Goal: Task Accomplishment & Management: Use online tool/utility

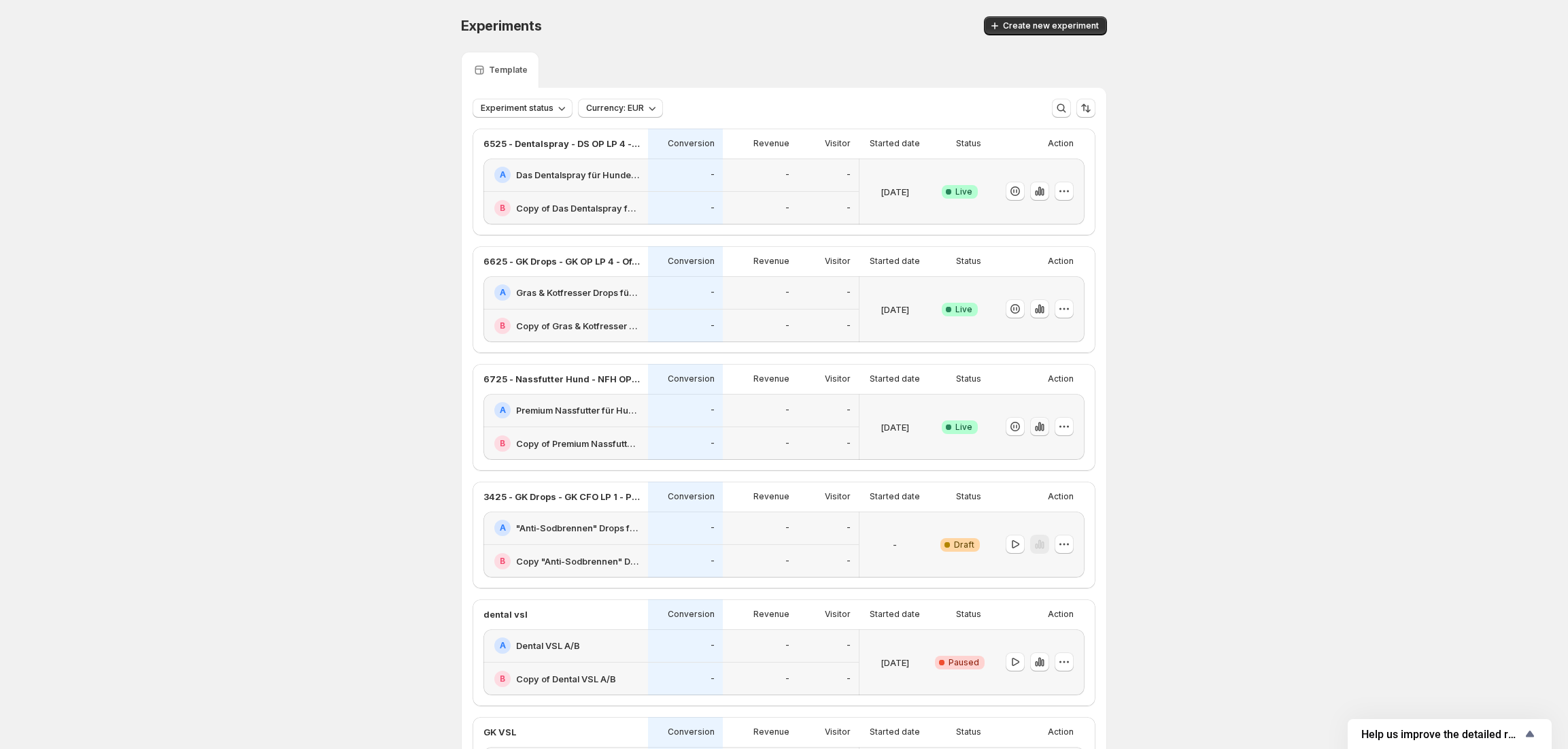
click at [1047, 427] on icon "button" at bounding box center [1040, 426] width 14 height 14
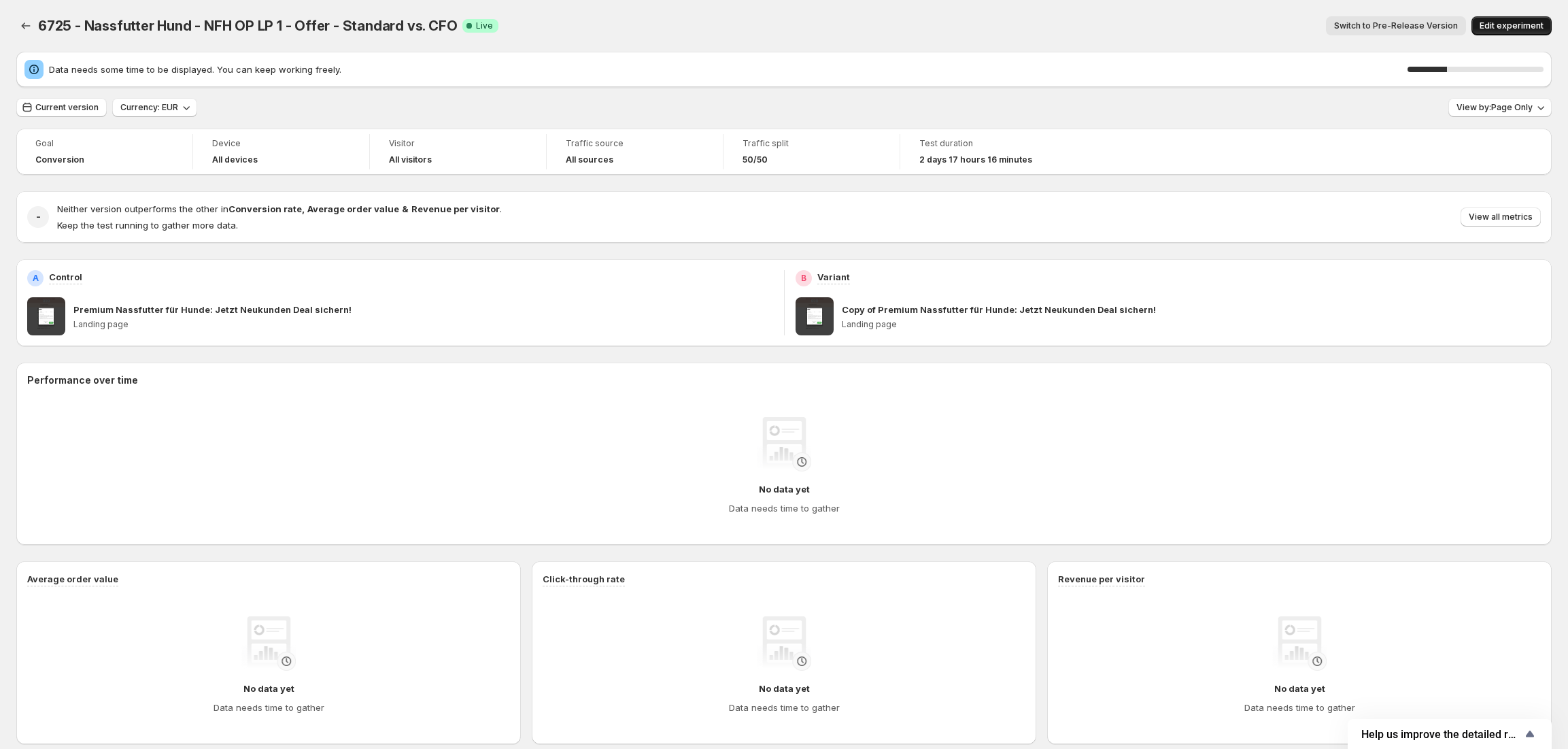
click at [1500, 23] on span "Edit experiment" at bounding box center [1511, 26] width 64 height 11
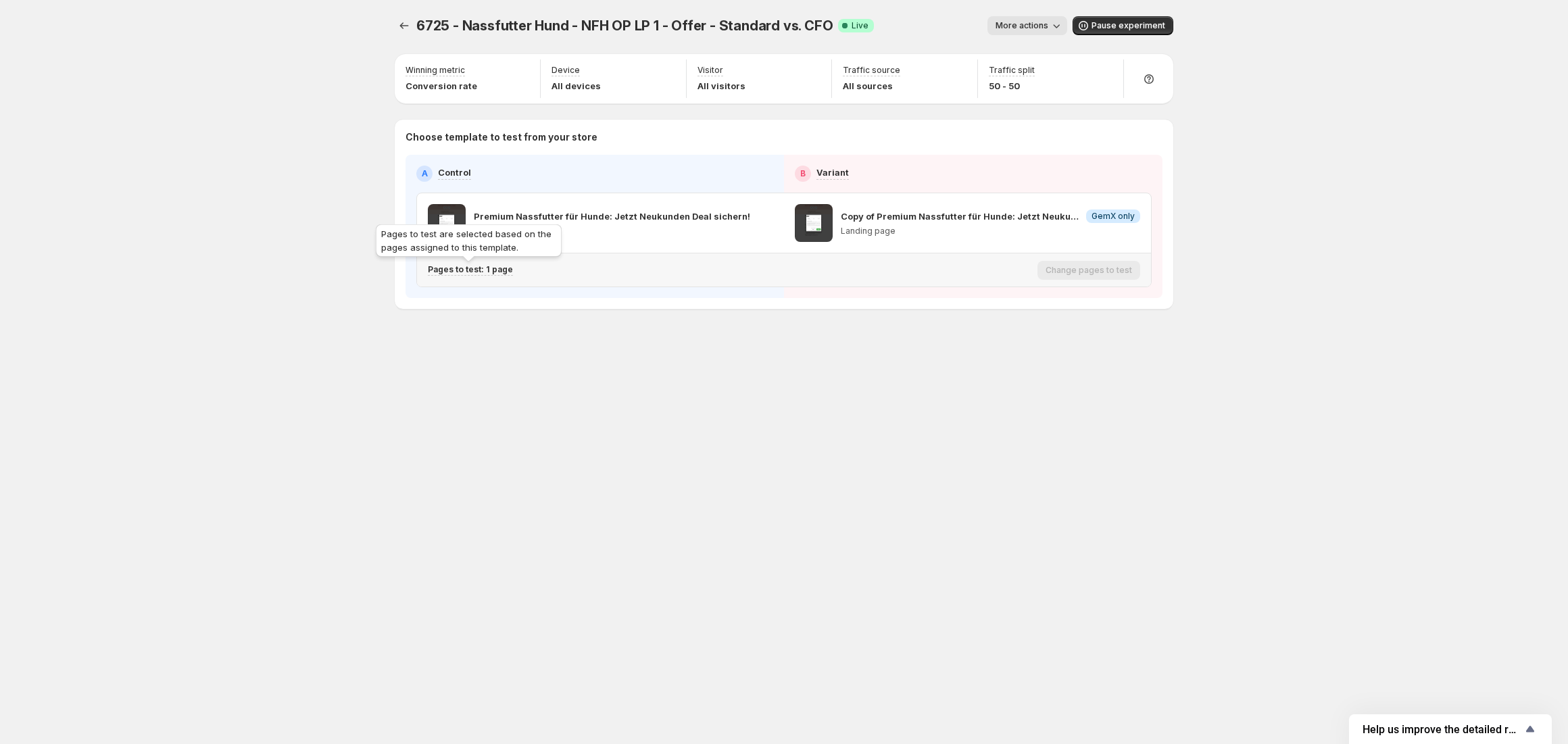
click at [459, 272] on p "Pages to test: 1 page" at bounding box center [471, 270] width 85 height 11
click at [658, 341] on icon "Search for and select a customer segment" at bounding box center [662, 341] width 14 height 14
click at [405, 31] on icon "Experiments" at bounding box center [404, 26] width 14 height 14
click at [405, 25] on icon "Experiments" at bounding box center [404, 26] width 14 height 14
click at [1006, 24] on span "More actions" at bounding box center [1021, 26] width 53 height 11
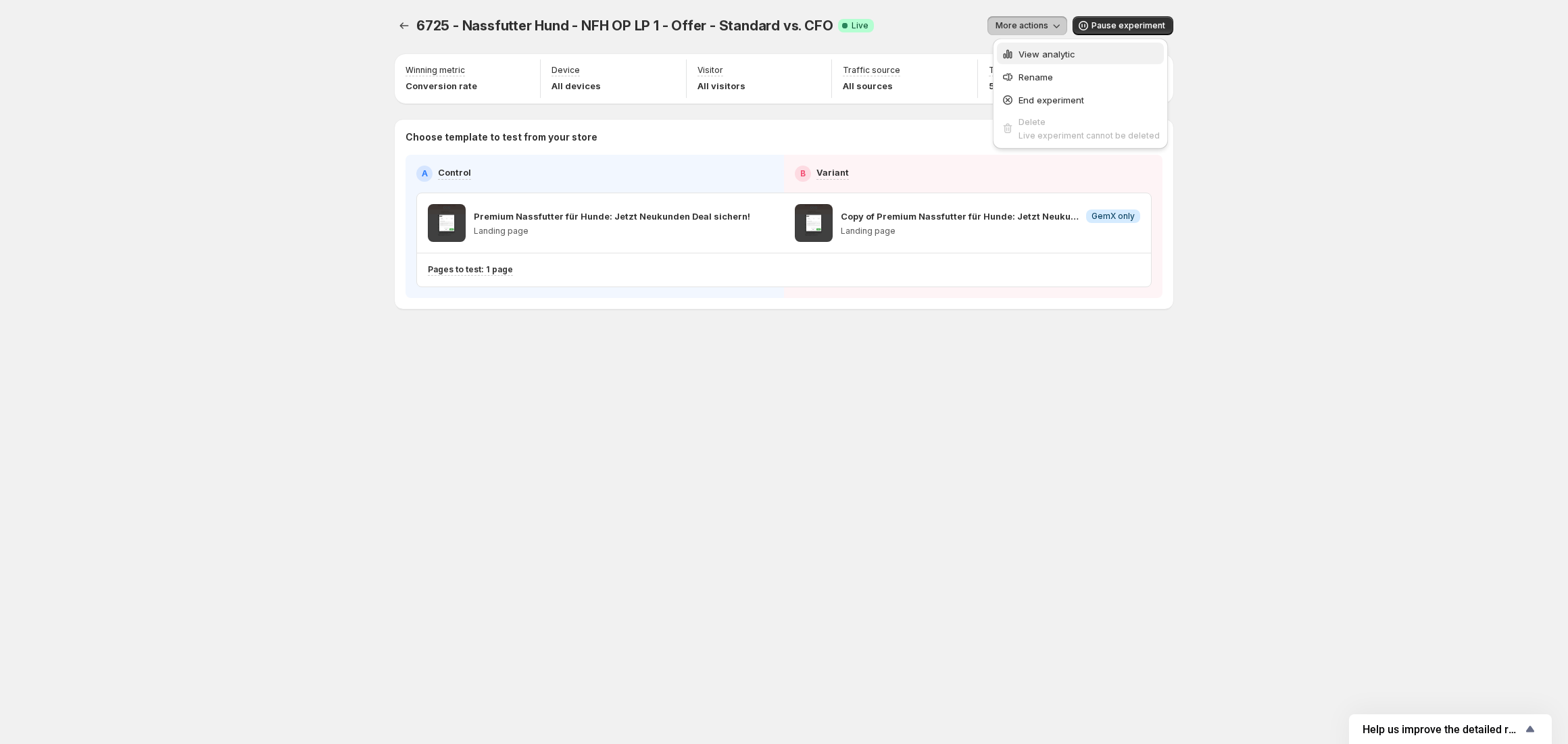
click at [1010, 49] on icon "button" at bounding box center [1008, 54] width 14 height 14
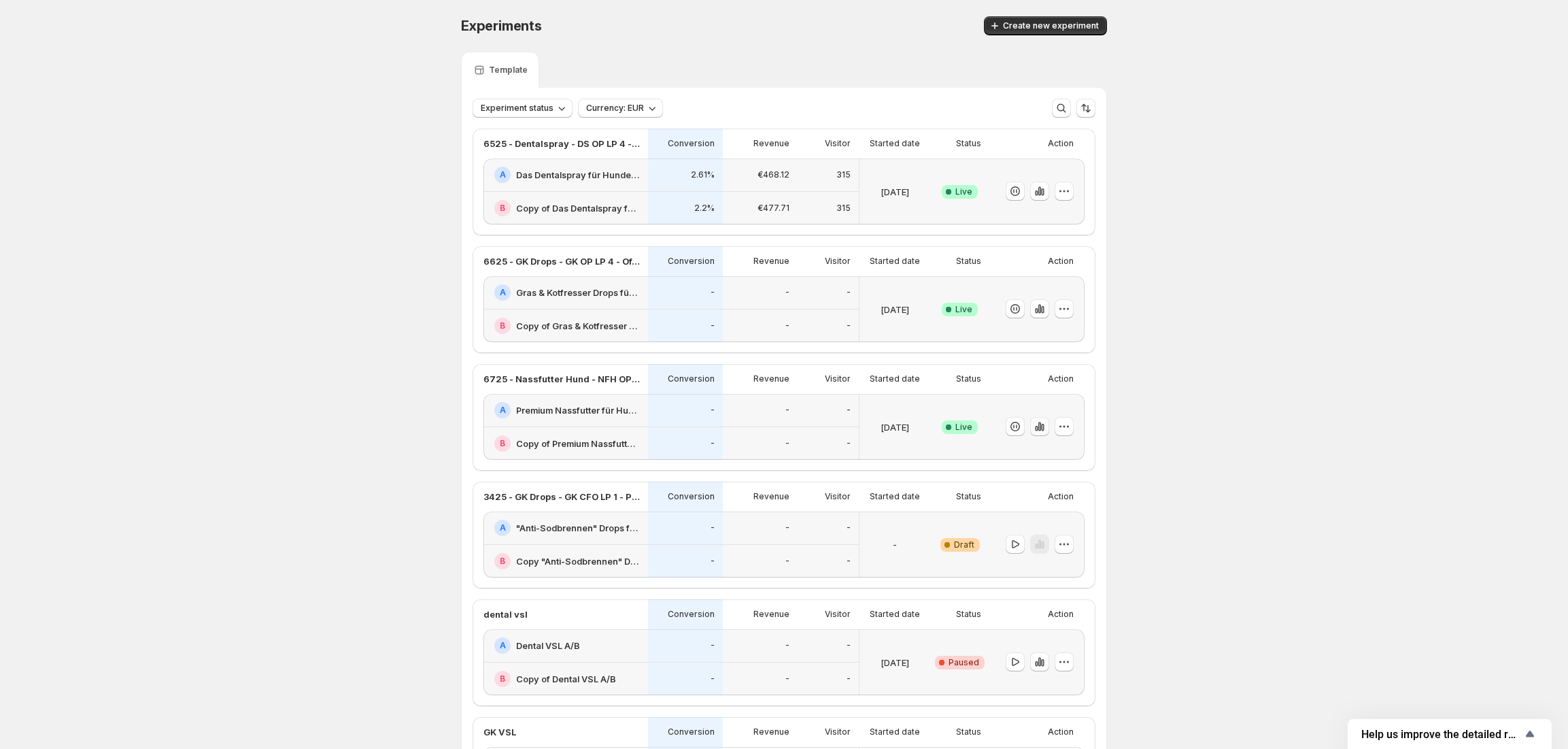
click at [1042, 427] on icon "button" at bounding box center [1040, 427] width 3 height 9
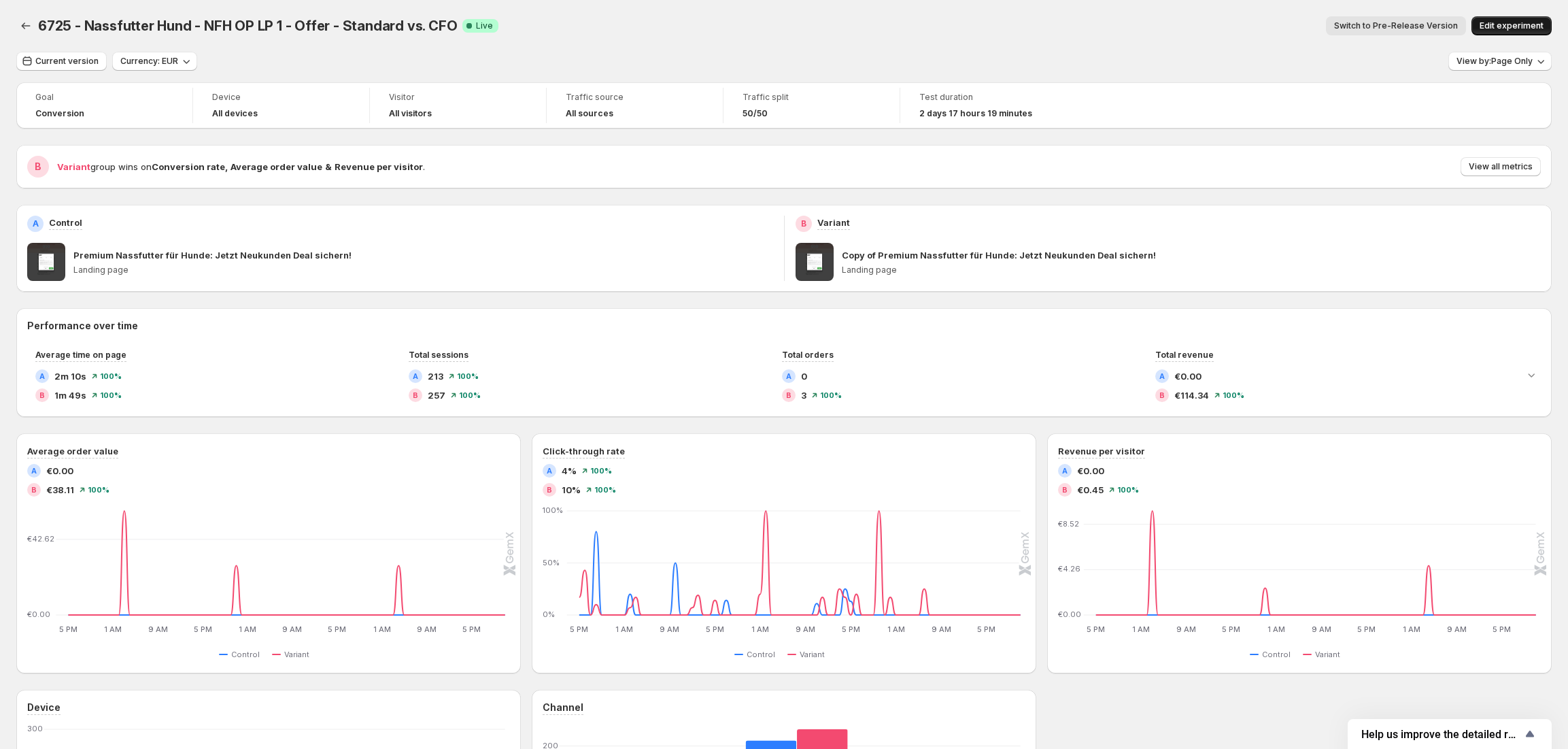
click at [1513, 20] on button "Edit experiment" at bounding box center [1511, 25] width 80 height 19
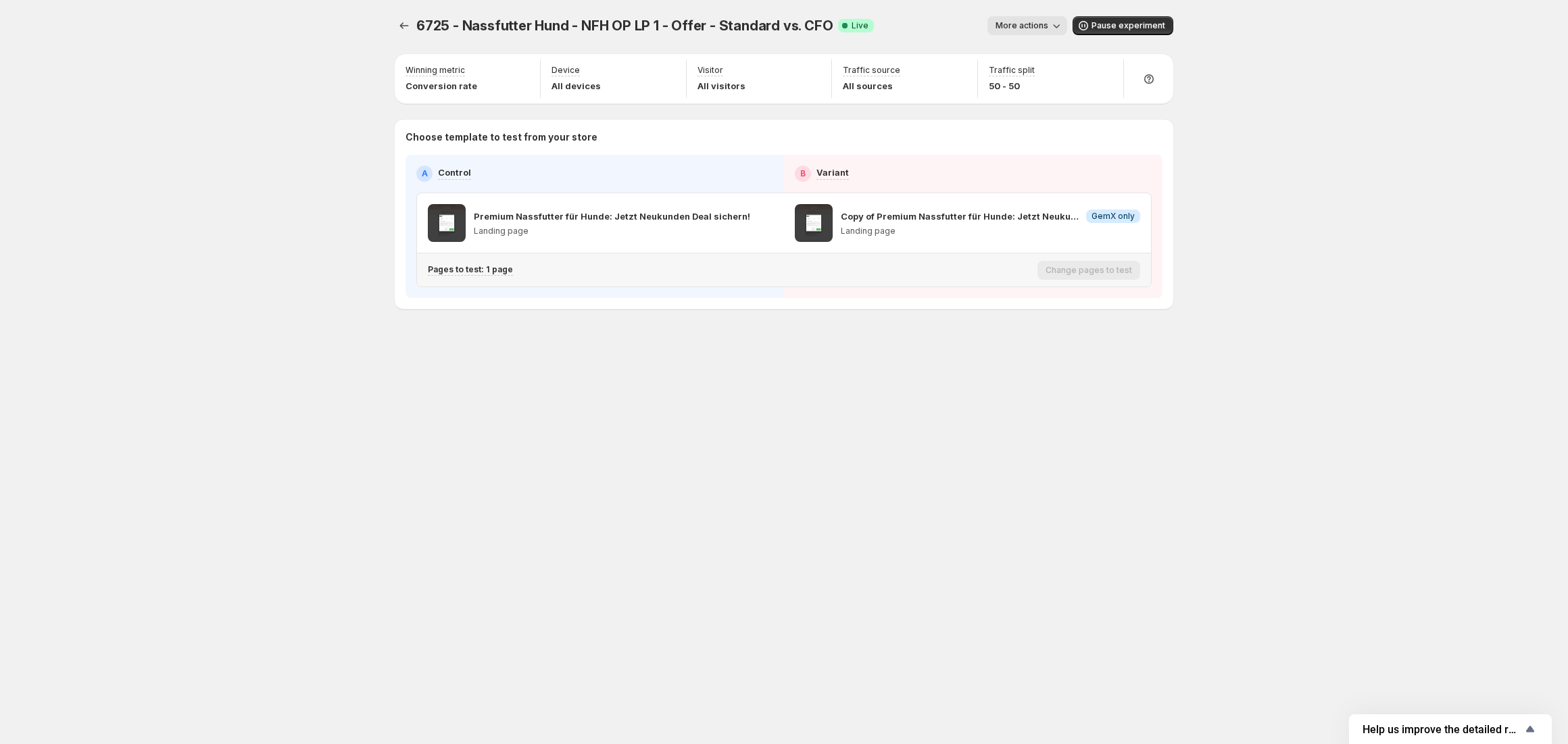
click at [482, 270] on p "Pages to test: 1 page" at bounding box center [471, 270] width 85 height 11
click at [679, 340] on icon "Search for and select a customer segment" at bounding box center [680, 341] width 9 height 9
click at [685, 339] on icon "Search for and select a customer segment" at bounding box center [681, 341] width 14 height 14
click at [682, 339] on icon "Search for and select a customer segment" at bounding box center [681, 341] width 14 height 14
click at [885, 357] on div "6725 - Nassfutter Hund - NFH OP LP 1 - Offer - Standard vs. CFO. This page is r…" at bounding box center [784, 190] width 811 height 382
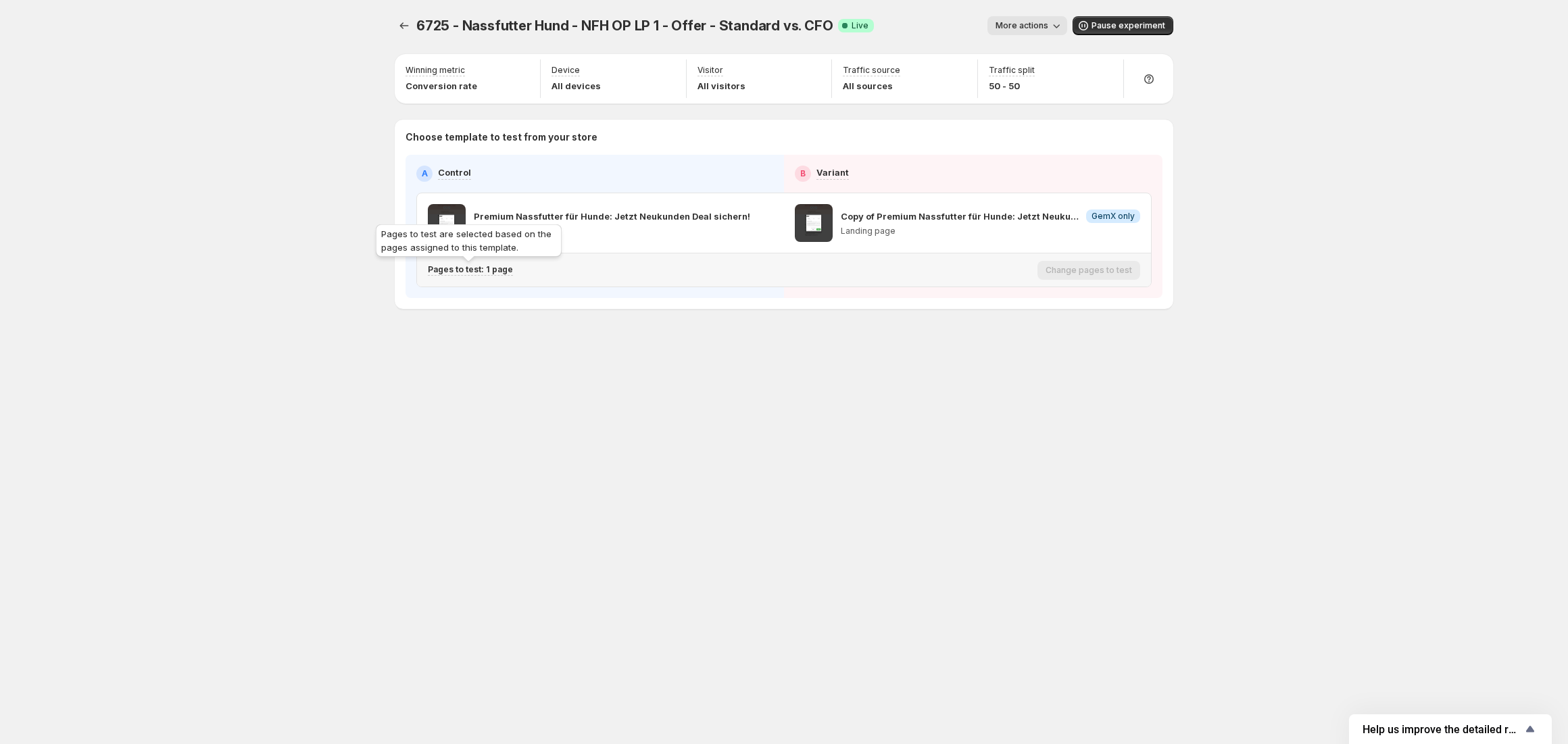
click at [485, 272] on p "Pages to test: 1 page" at bounding box center [471, 270] width 85 height 11
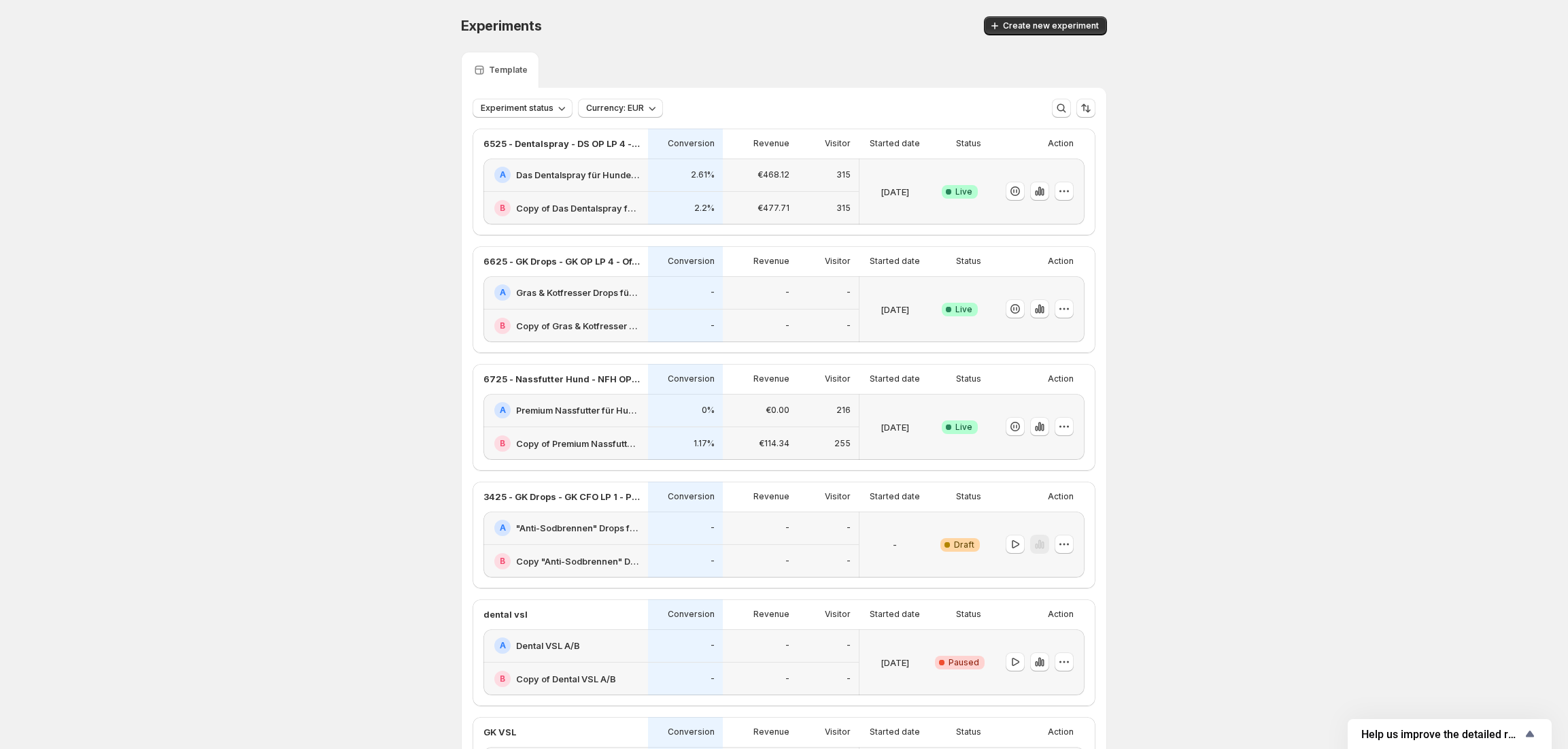
click at [752, 423] on div "€0.00" at bounding box center [760, 410] width 75 height 33
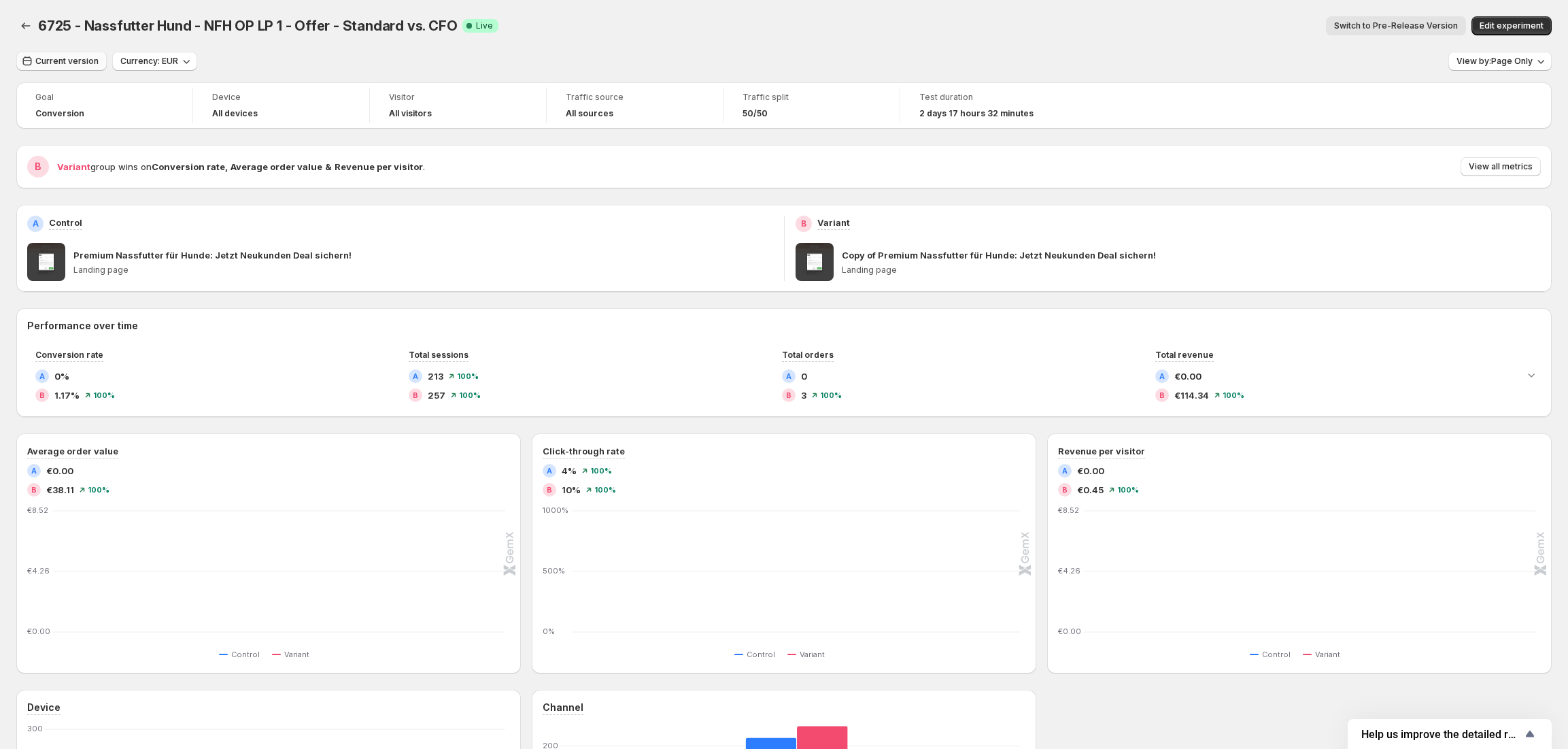
click at [75, 63] on span "Current version" at bounding box center [67, 61] width 64 height 11
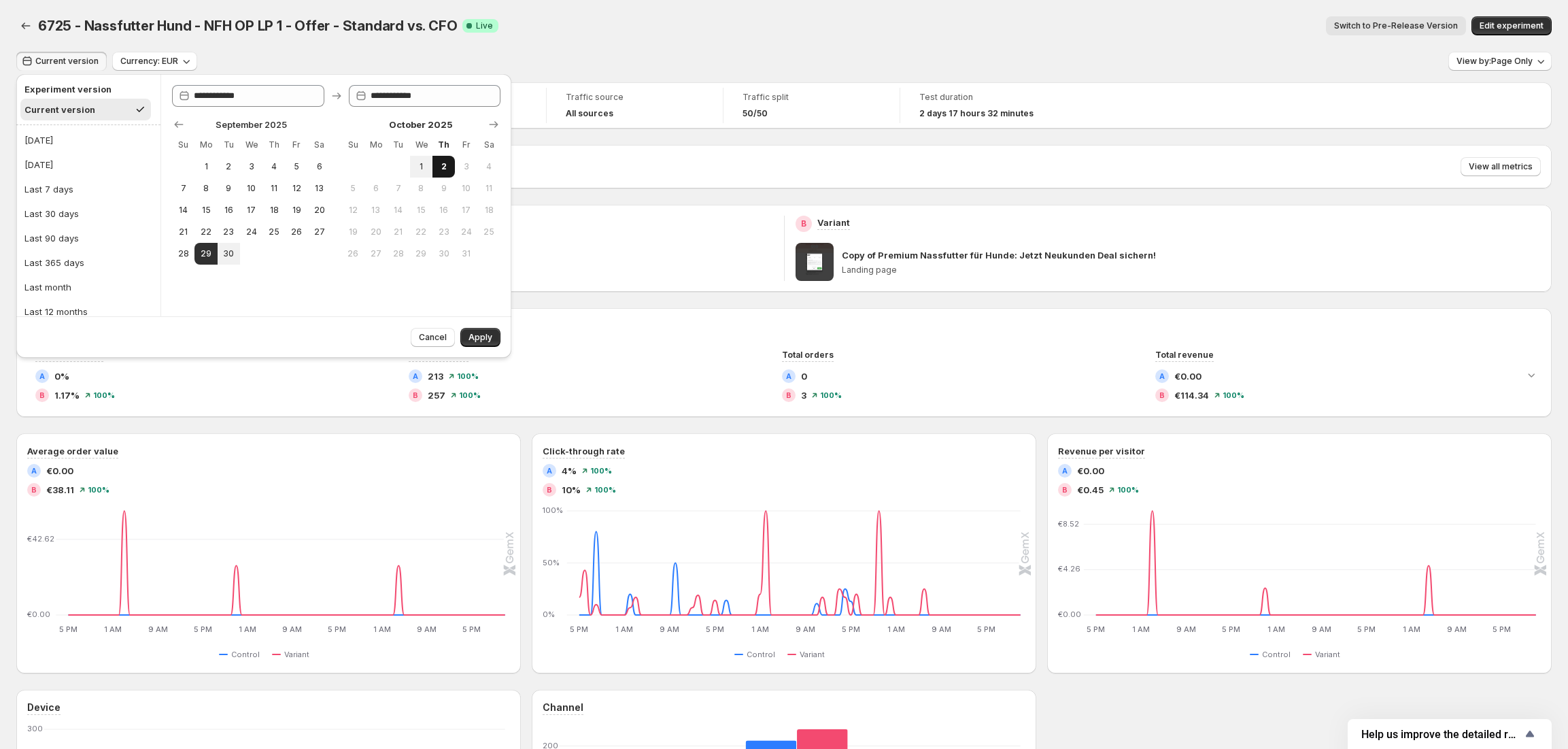
click at [444, 166] on span "2" at bounding box center [443, 166] width 11 height 11
type input "**********"
click at [498, 339] on button "Apply" at bounding box center [481, 337] width 40 height 19
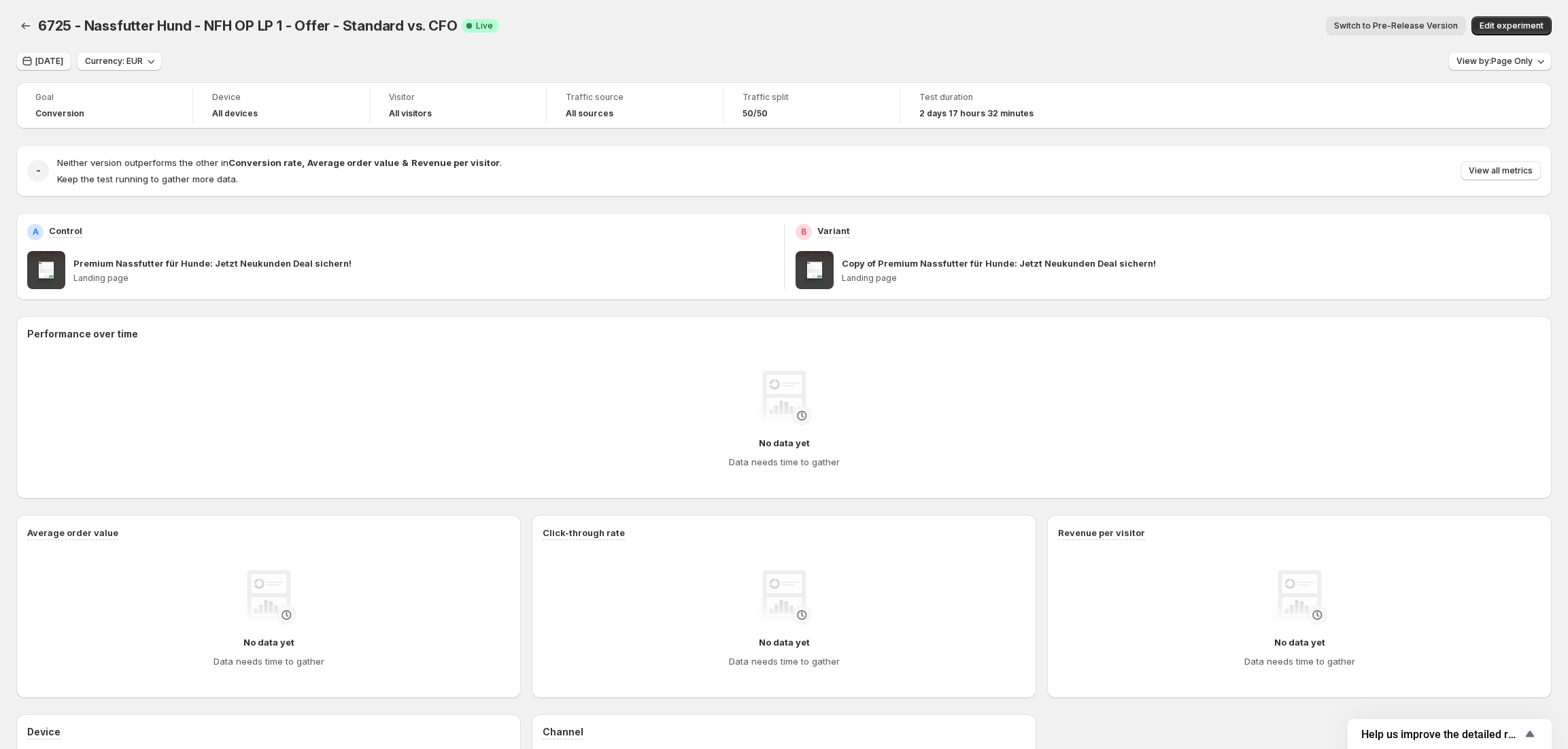
click at [51, 64] on span "Today" at bounding box center [49, 61] width 28 height 11
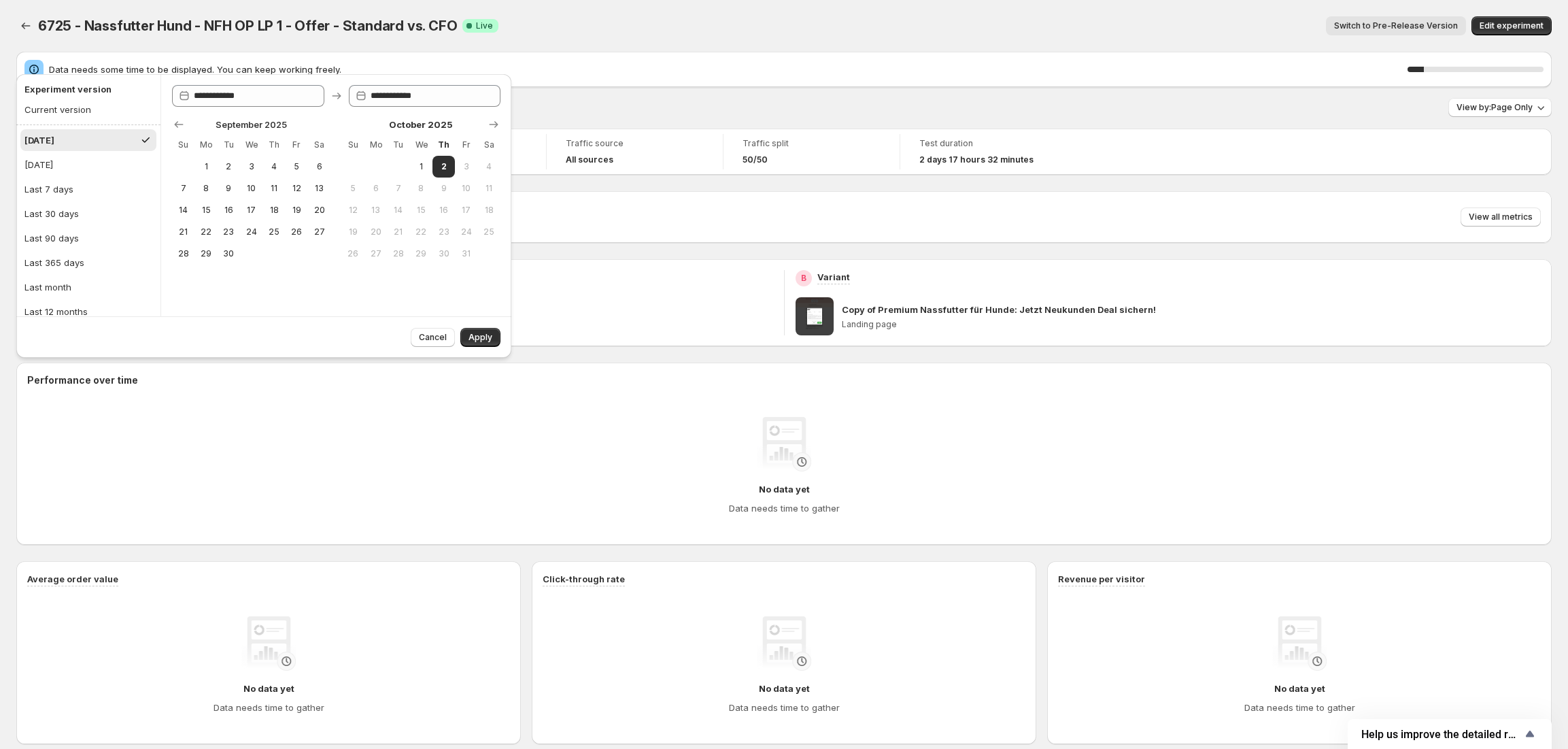
click at [416, 161] on span "1" at bounding box center [421, 166] width 11 height 11
type input "**********"
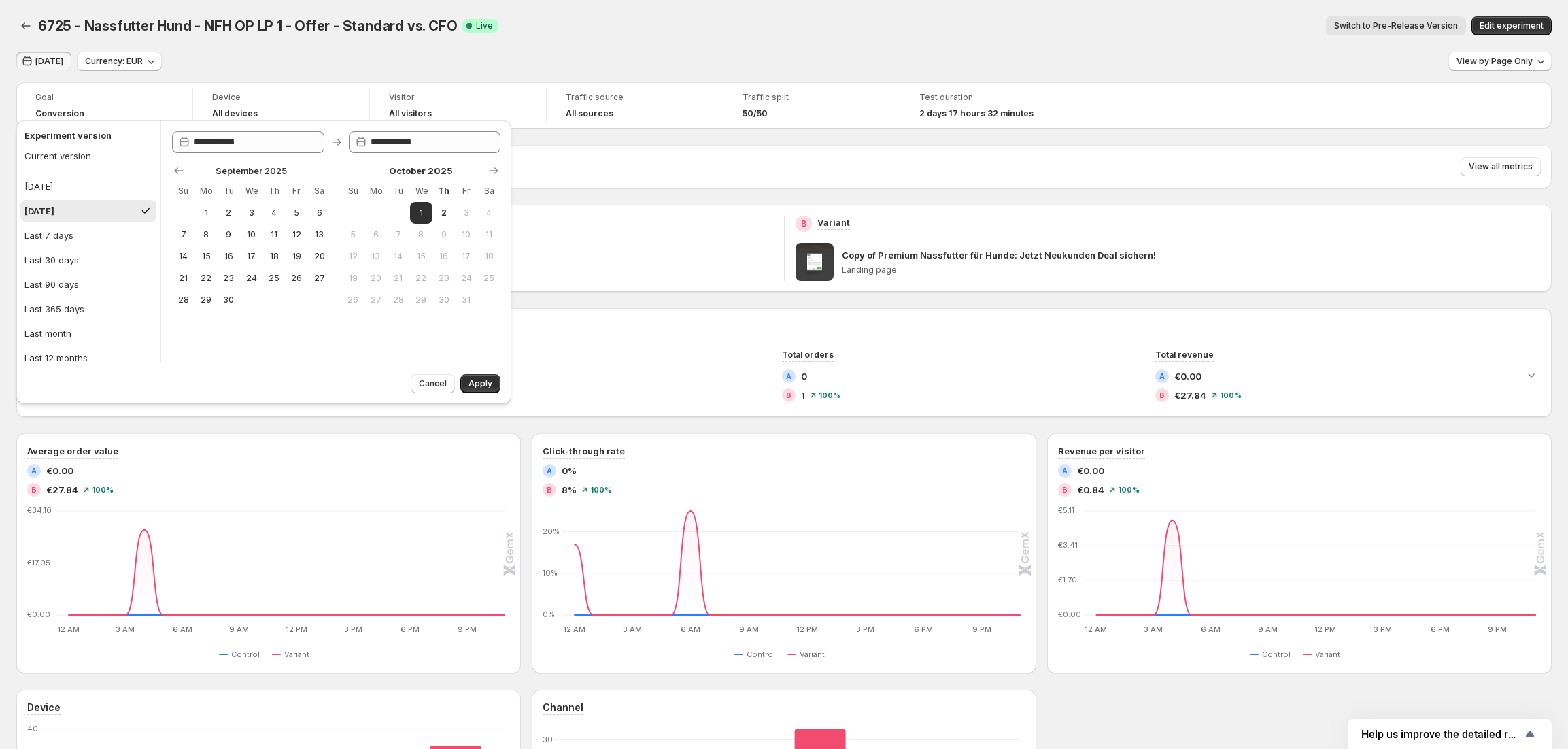
click at [221, 304] on button "30" at bounding box center [228, 300] width 22 height 21
type input "**********"
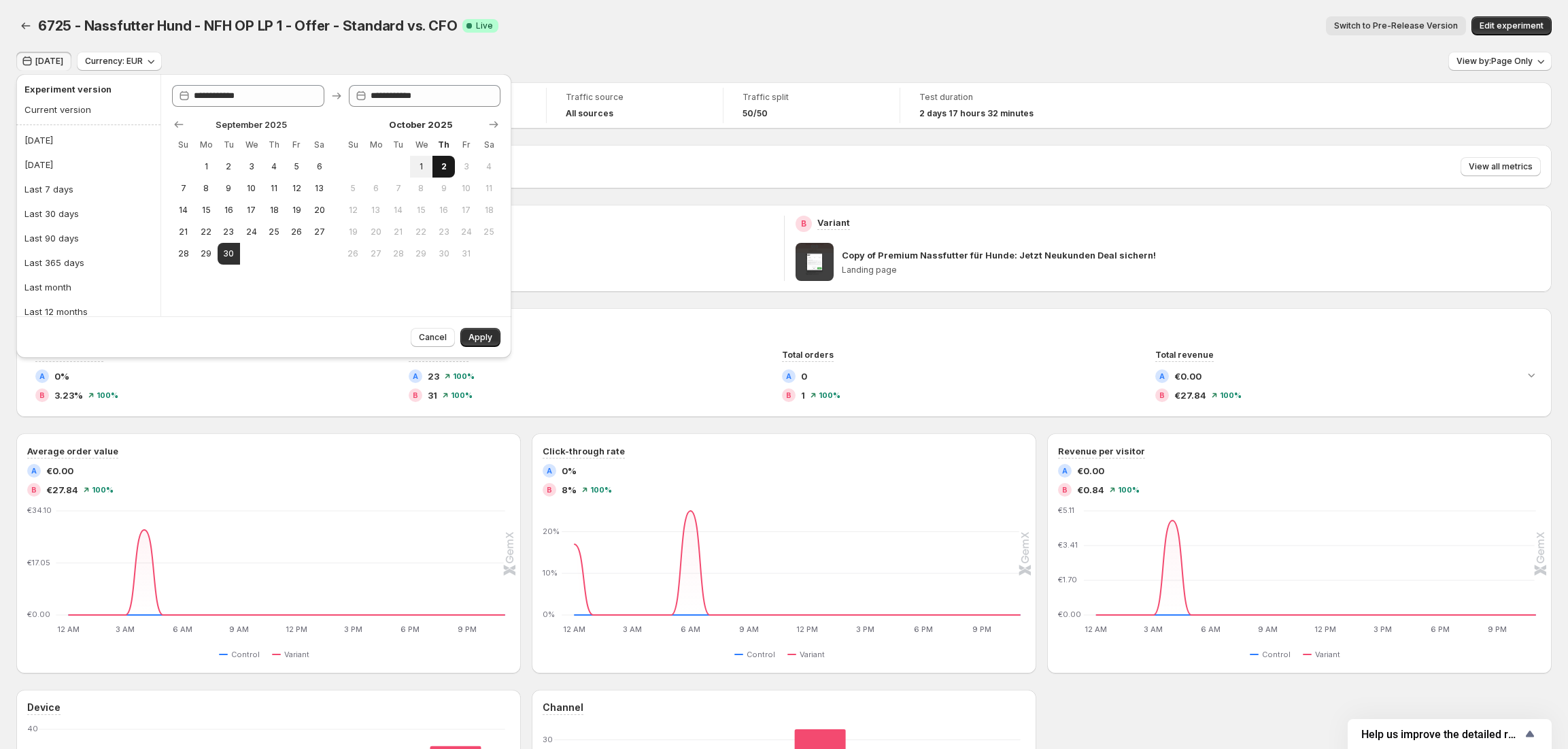
click at [434, 164] on button "2" at bounding box center [443, 166] width 22 height 21
type input "**********"
click at [482, 337] on span "Apply" at bounding box center [480, 337] width 24 height 11
